Goal: Navigation & Orientation: Find specific page/section

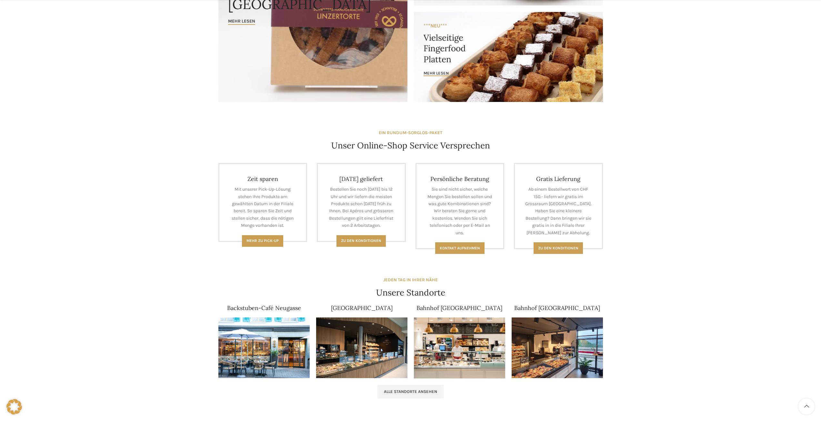
scroll to position [226, 0]
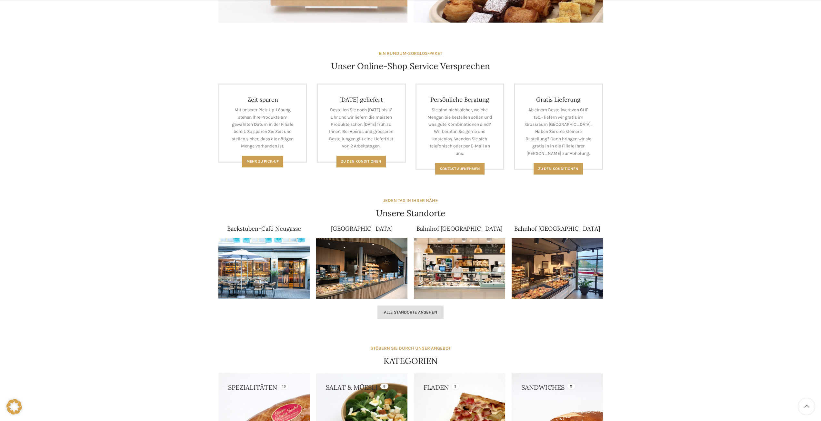
click at [433, 308] on link "Alle Standorte ansehen" at bounding box center [410, 312] width 66 height 14
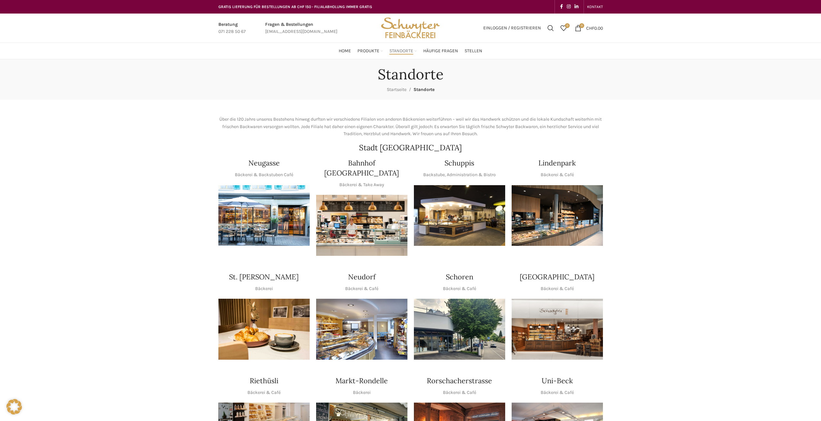
click at [562, 147] on h2 "Stadt [GEOGRAPHIC_DATA]" at bounding box center [410, 148] width 384 height 8
click at [484, 208] on img "1 / 1" at bounding box center [459, 215] width 91 height 61
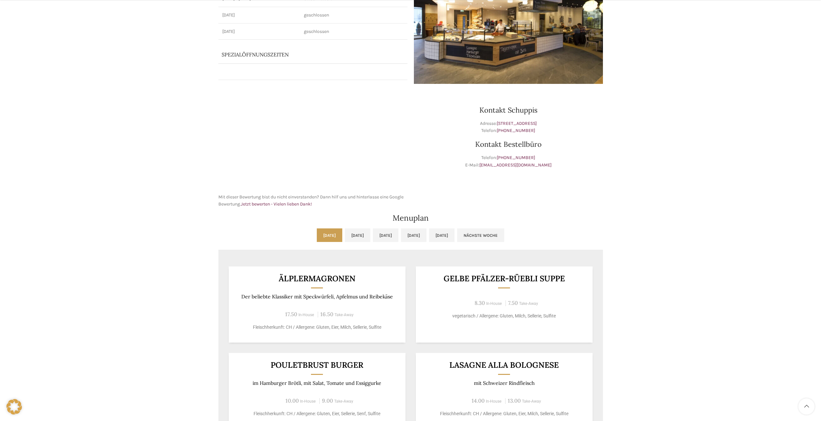
scroll to position [226, 0]
